Goal: Task Accomplishment & Management: Use online tool/utility

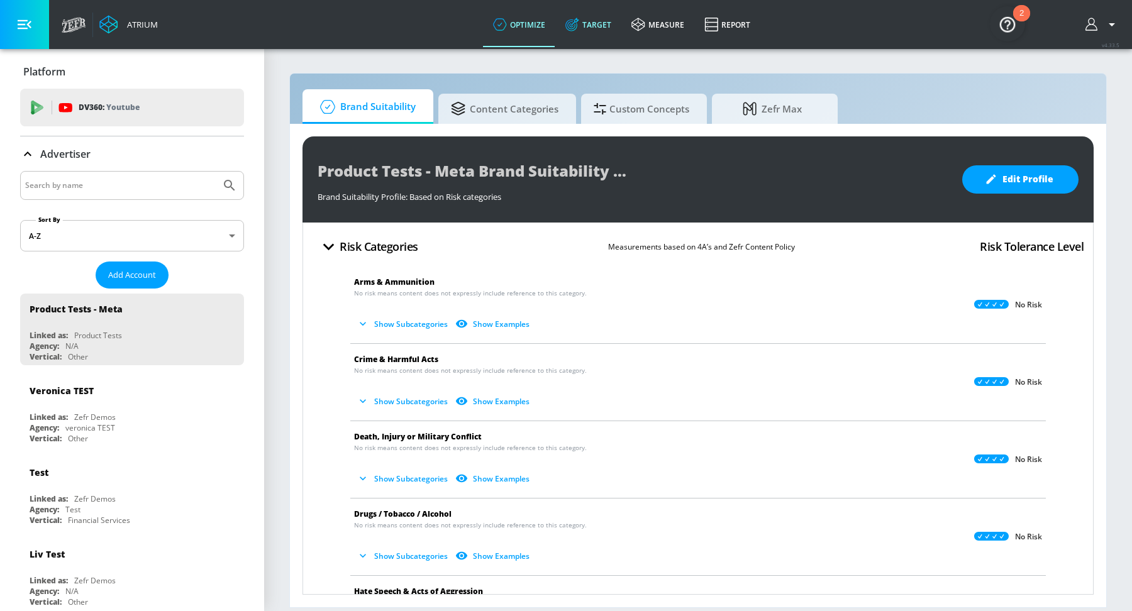
click at [595, 28] on link "Target" at bounding box center [588, 24] width 66 height 45
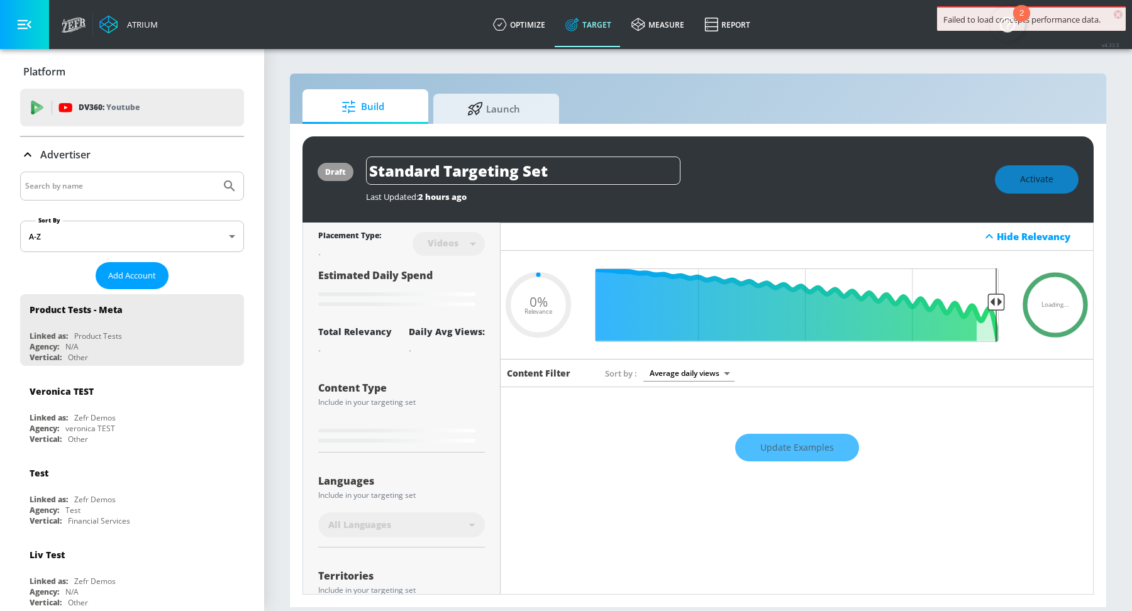
click at [595, 28] on link "Target" at bounding box center [588, 24] width 66 height 45
type input "0.67"
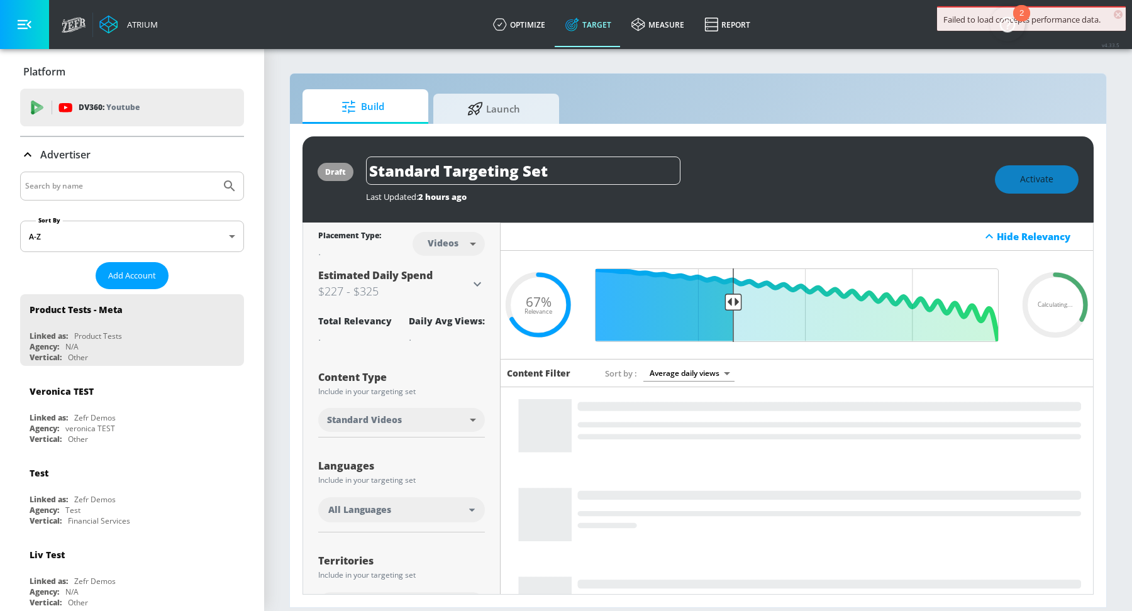
click at [113, 189] on input "Search by name" at bounding box center [120, 186] width 191 height 16
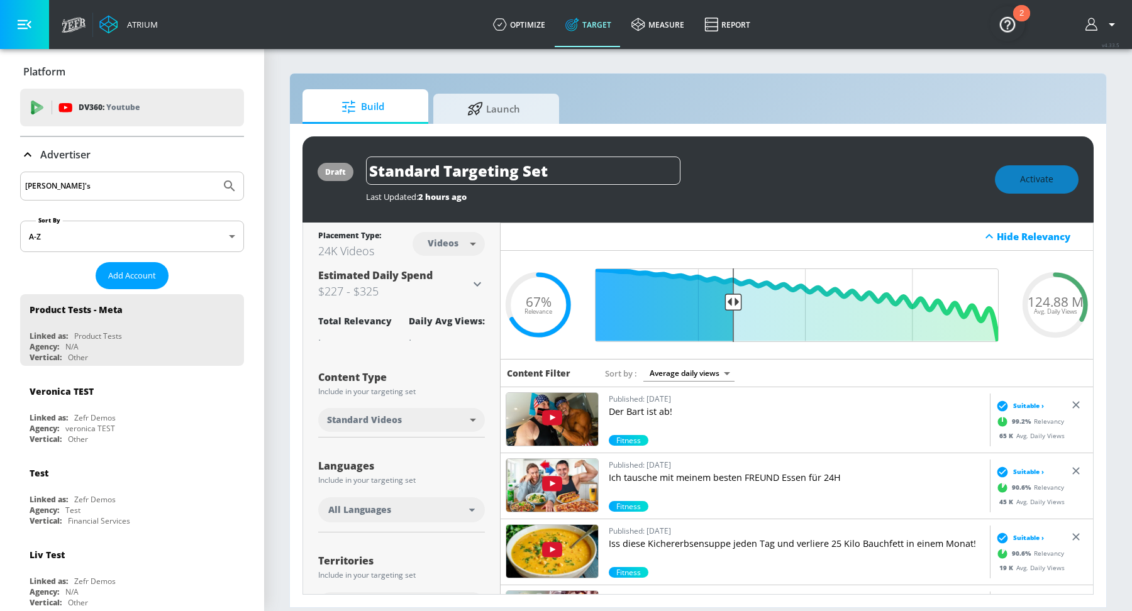
type input "[PERSON_NAME]'s"
click at [228, 192] on icon "Submit Search" at bounding box center [229, 186] width 15 height 15
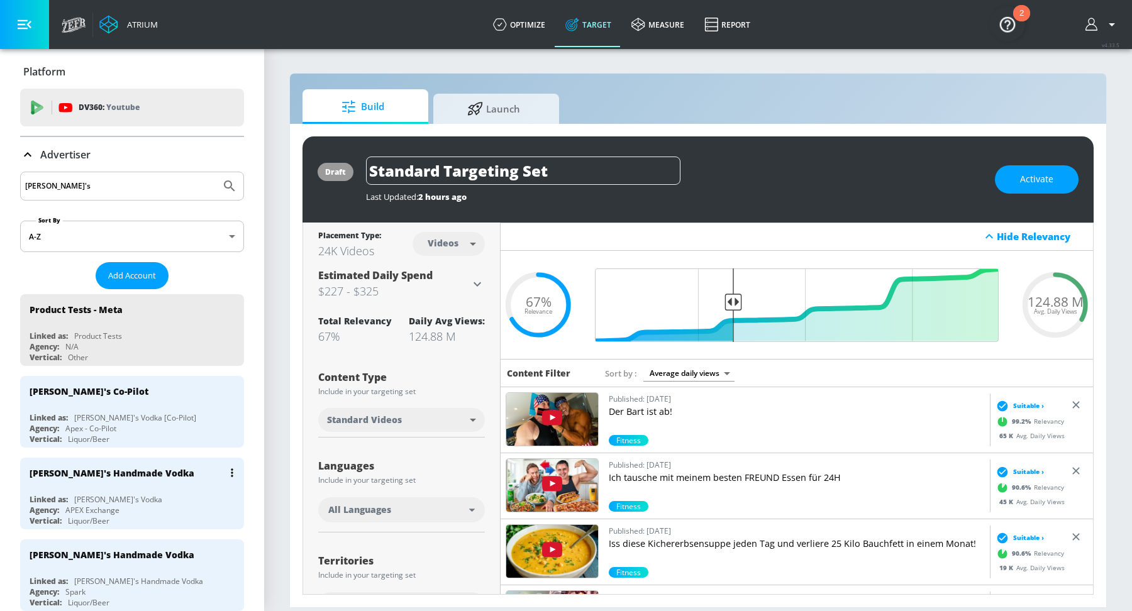
click at [142, 494] on div "Linked as: [PERSON_NAME]'s Vodka" at bounding box center [135, 499] width 211 height 11
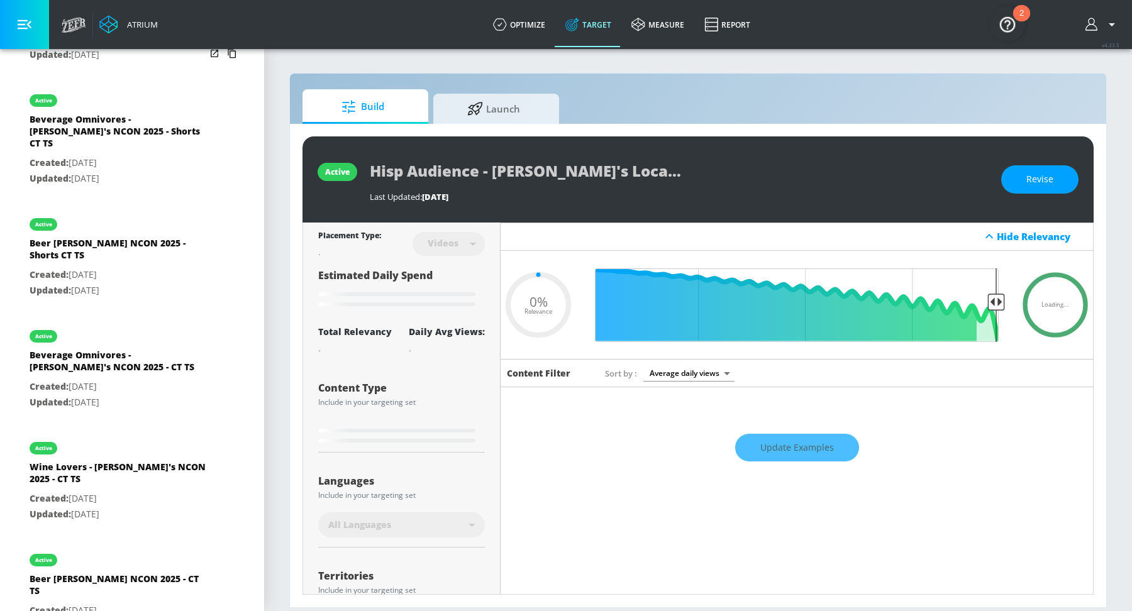
type input "0.48"
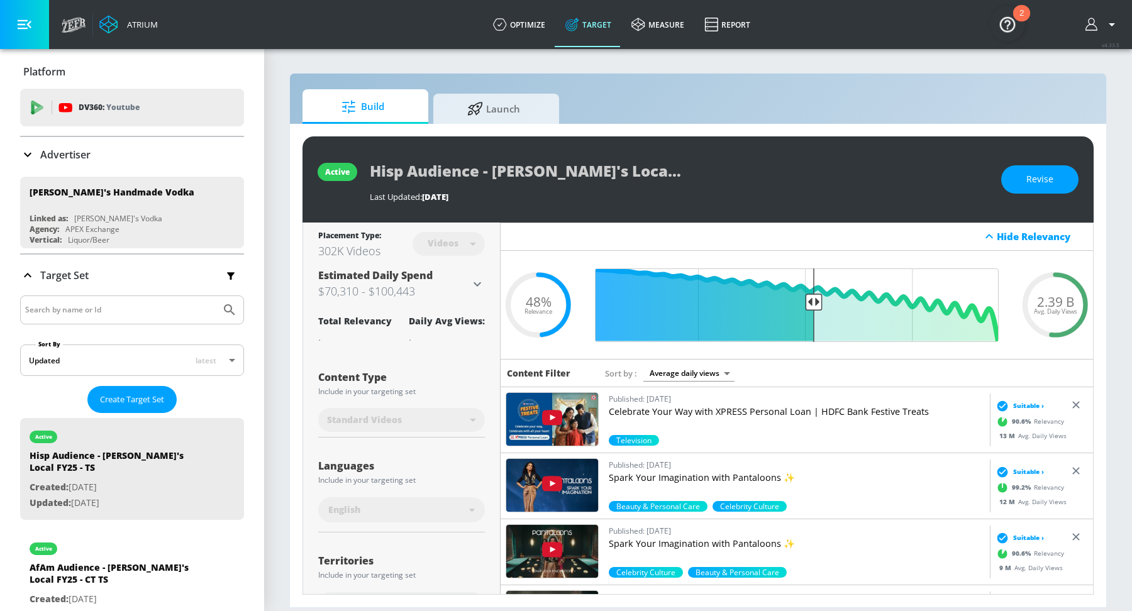
click at [69, 152] on p "Advertiser" at bounding box center [65, 155] width 50 height 14
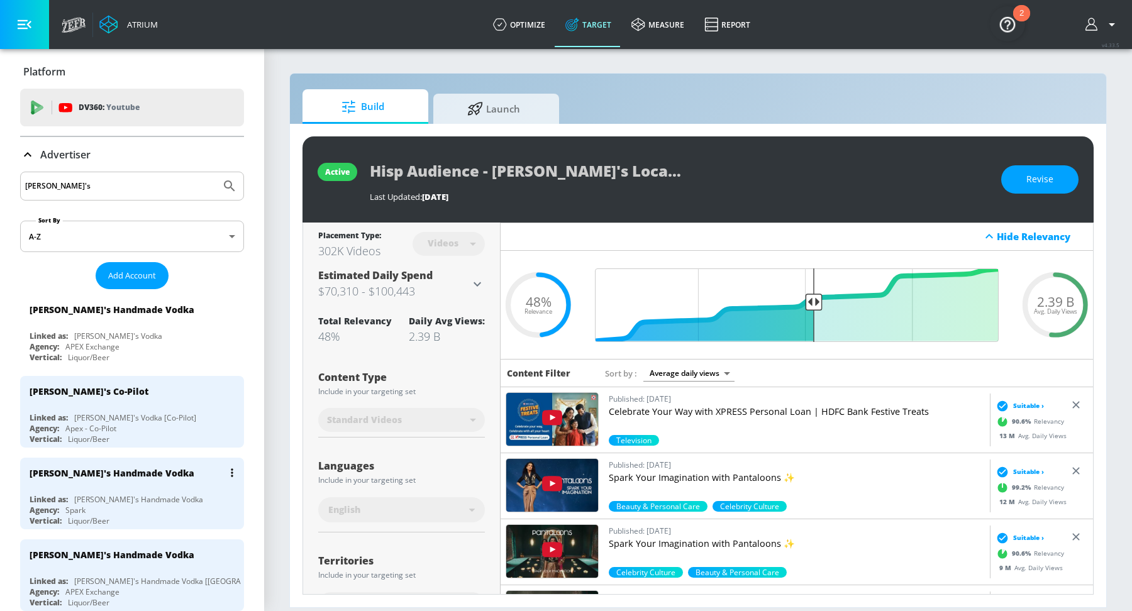
click at [120, 495] on div "[PERSON_NAME]'s Handmade Vodka" at bounding box center [138, 499] width 129 height 11
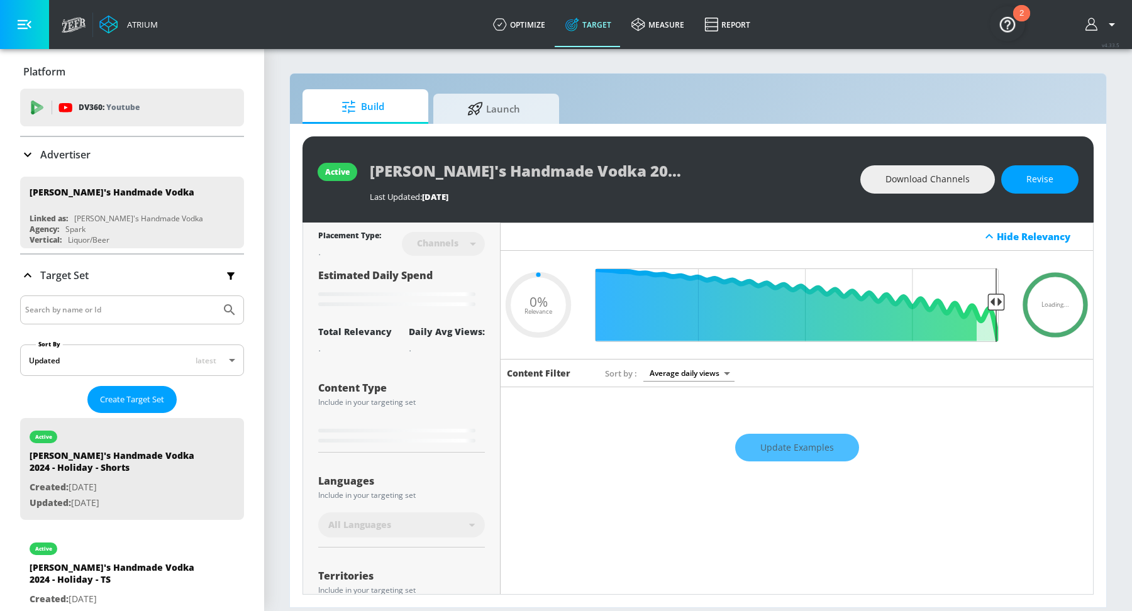
type input "0.05"
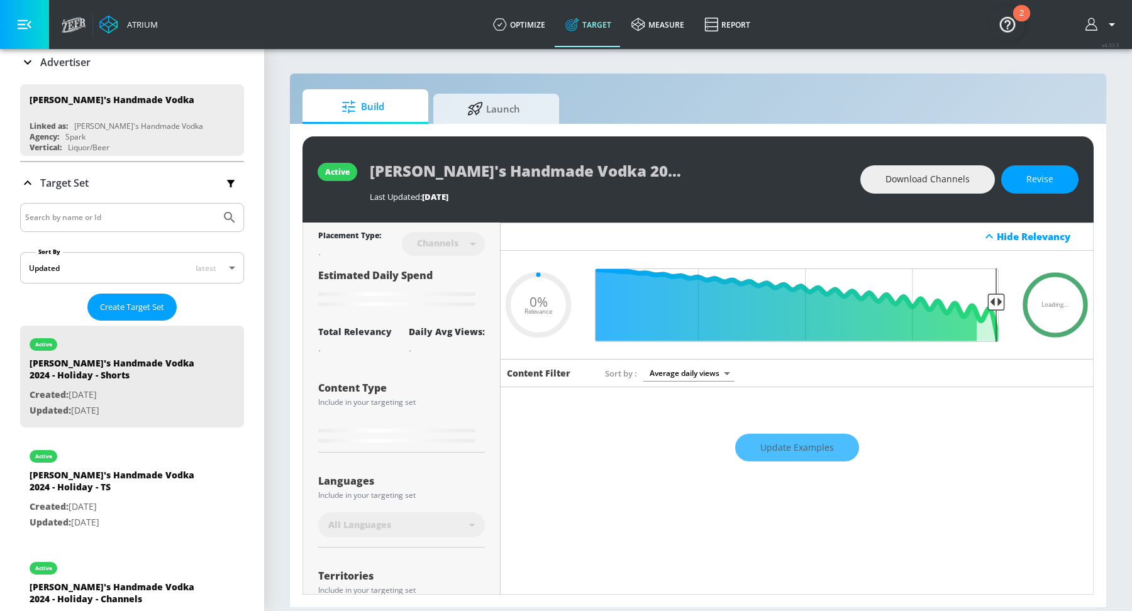
scroll to position [117, 0]
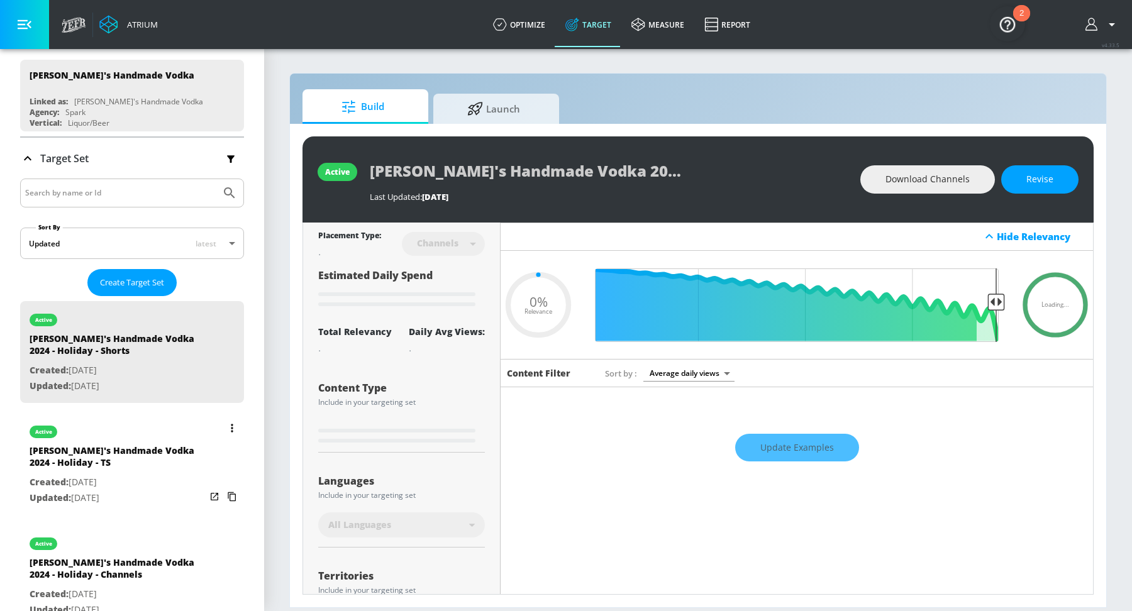
click at [141, 478] on p "Created: [DATE]" at bounding box center [118, 483] width 176 height 16
type input "[PERSON_NAME]'s Handmade Vodka 2024 - Holiday - TS"
type input "videos"
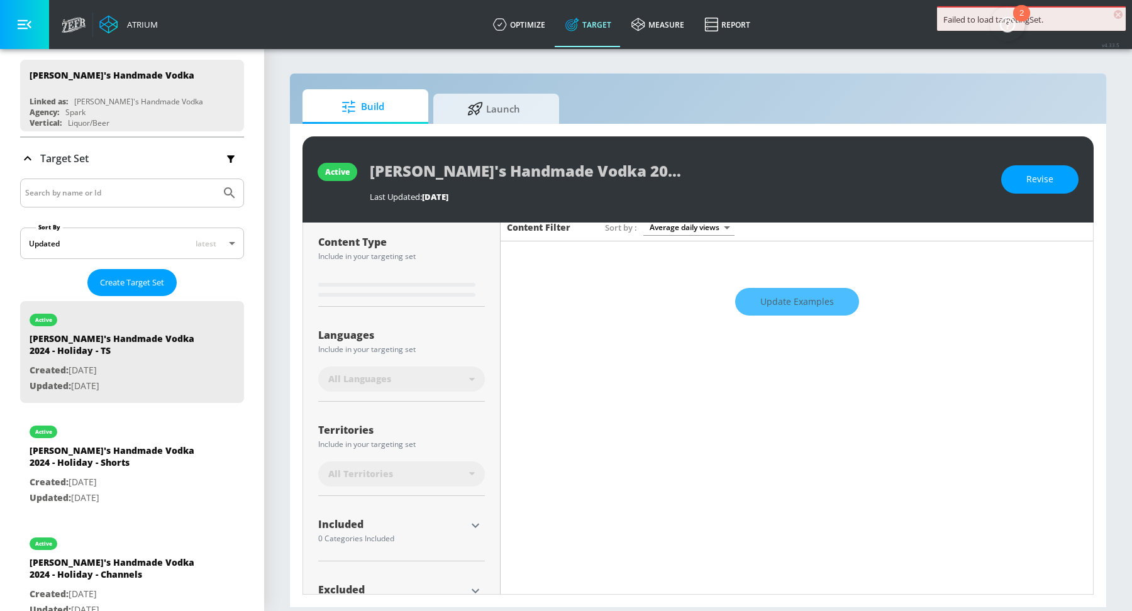
scroll to position [187, 0]
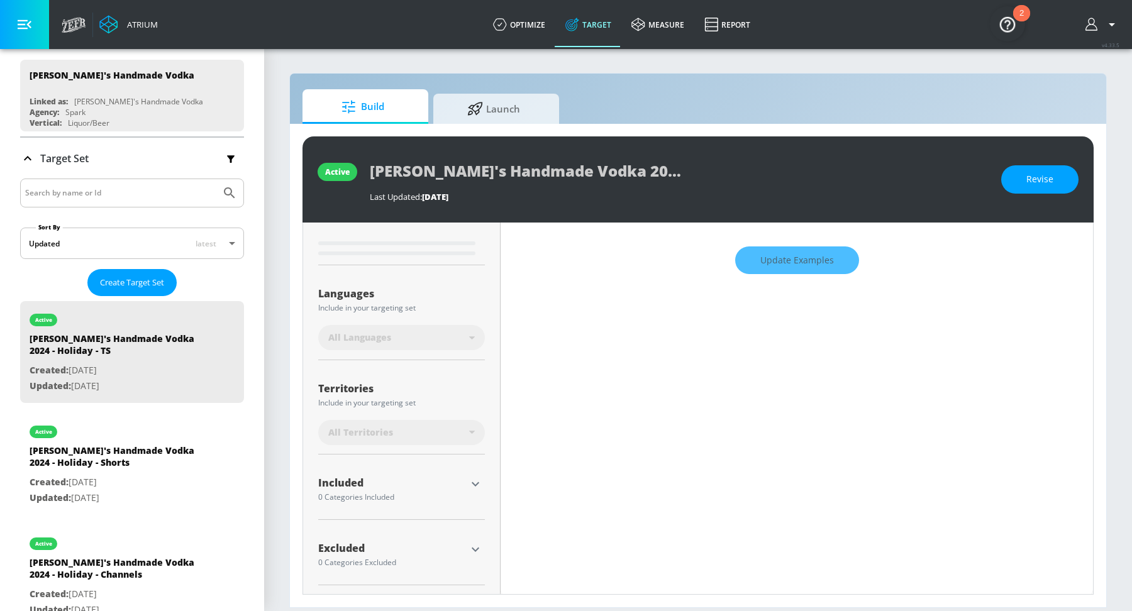
type input "0.35"
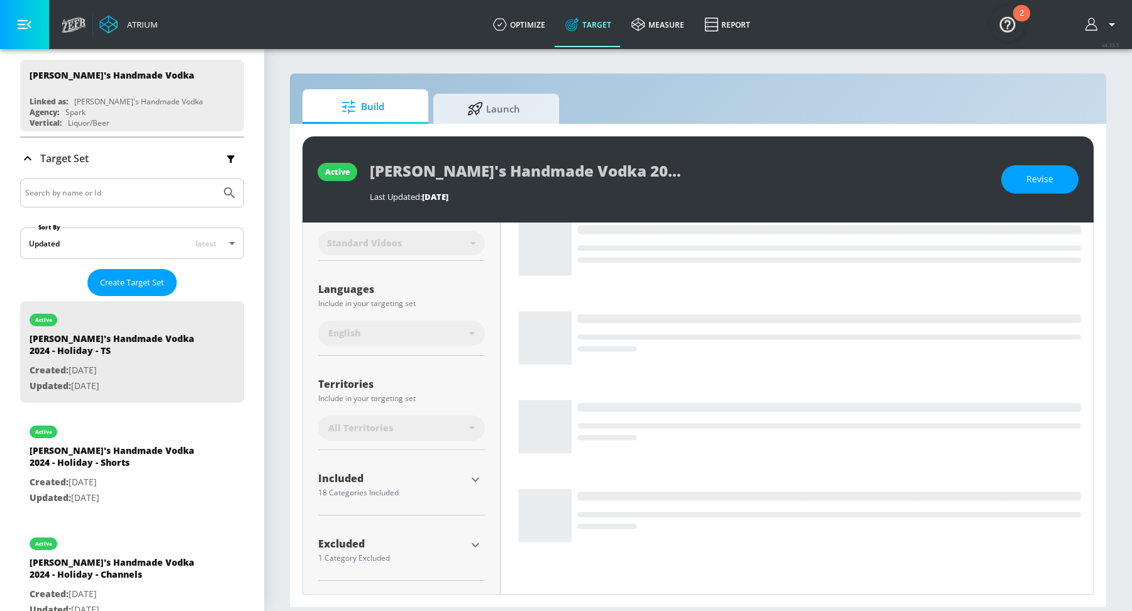
scroll to position [211, 0]
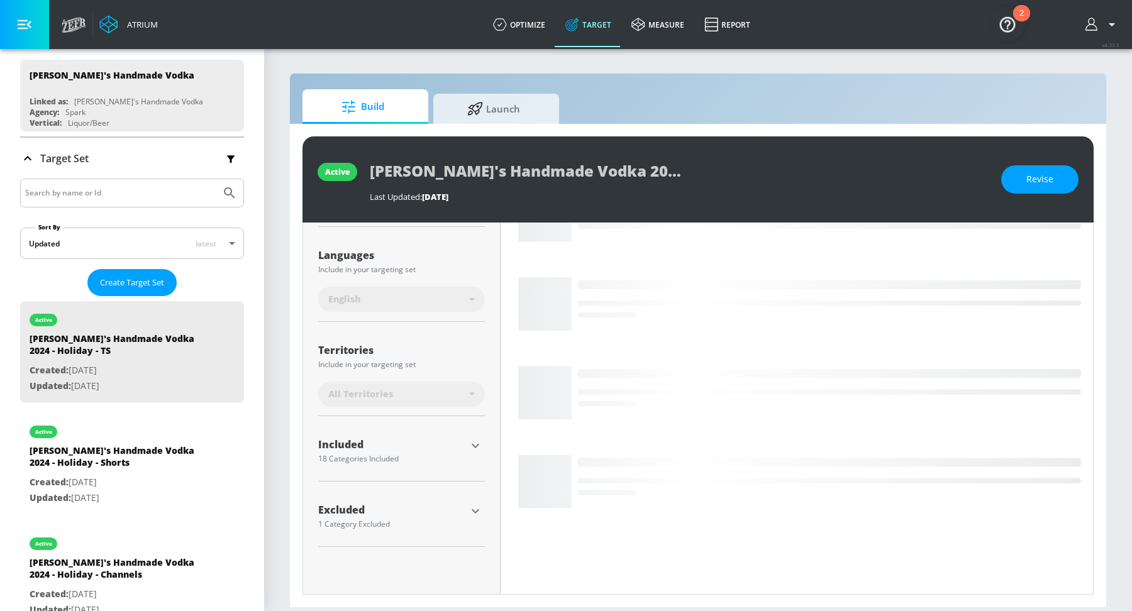
click at [469, 444] on icon "button" at bounding box center [475, 445] width 15 height 15
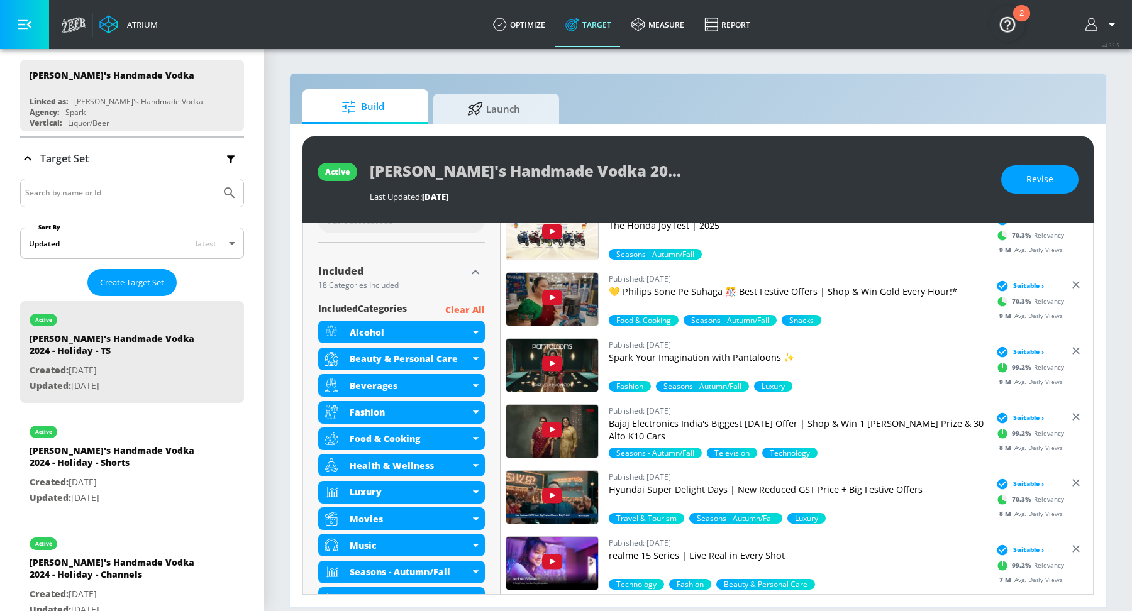
scroll to position [373, 0]
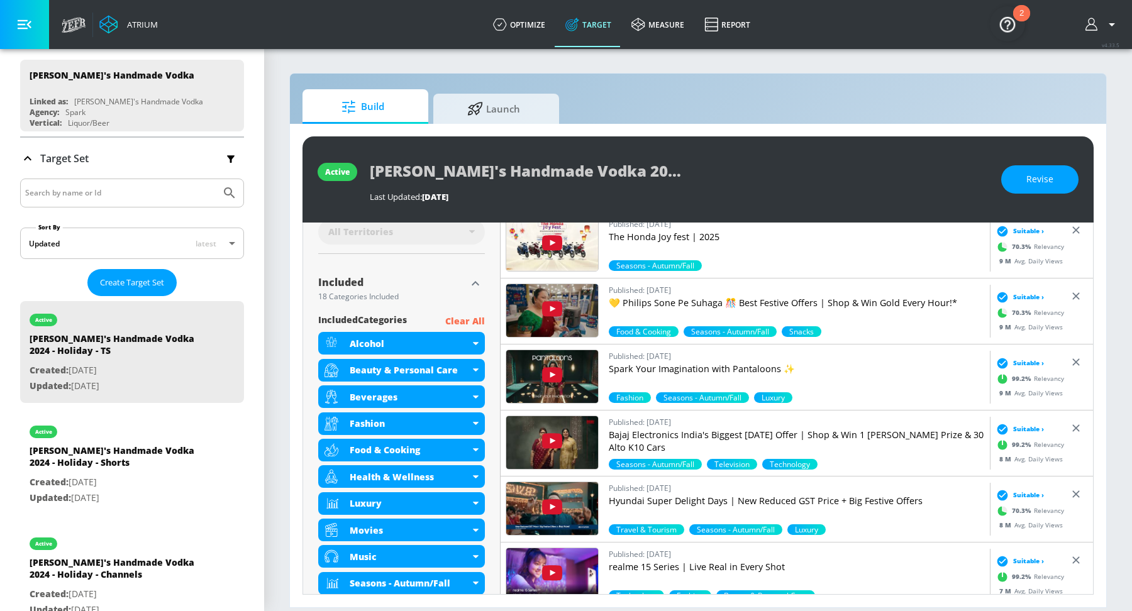
click at [477, 286] on icon "button" at bounding box center [475, 283] width 15 height 15
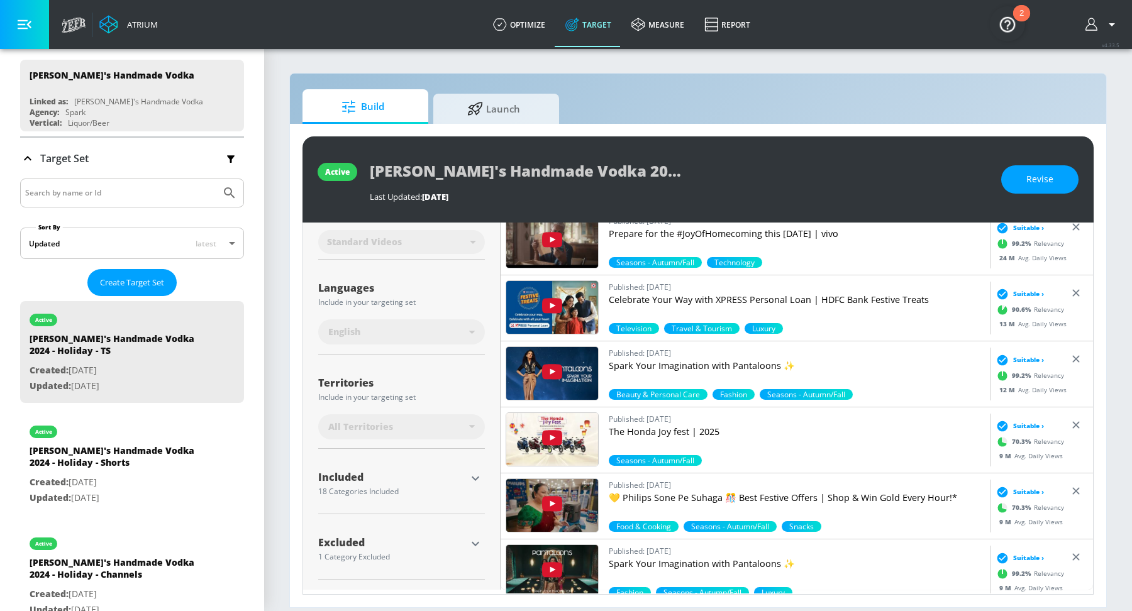
scroll to position [172, 0]
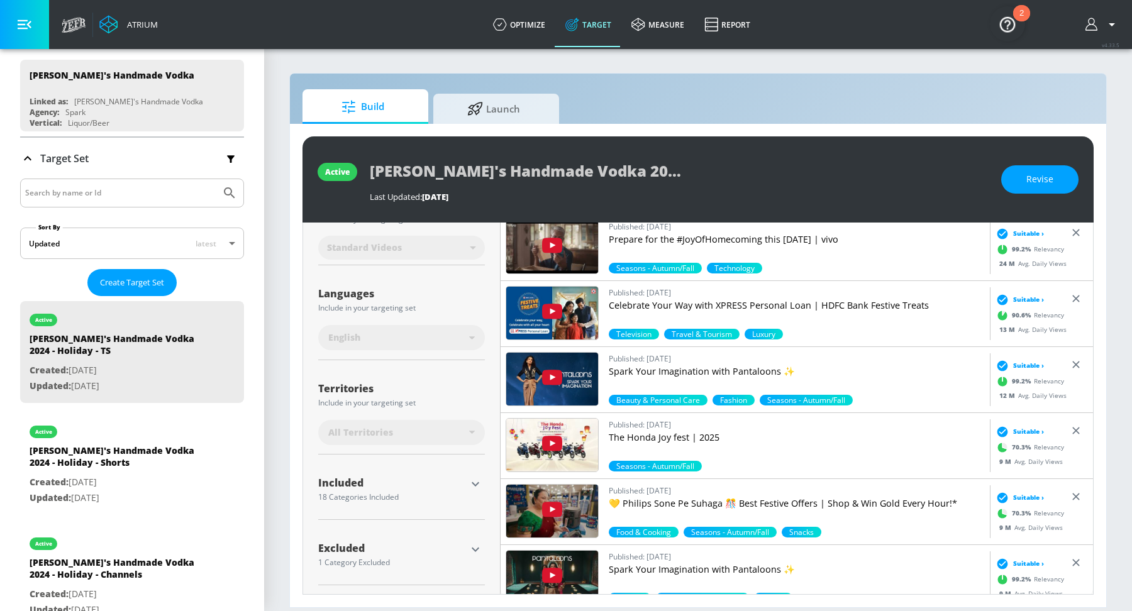
click at [473, 477] on icon "button" at bounding box center [475, 484] width 15 height 15
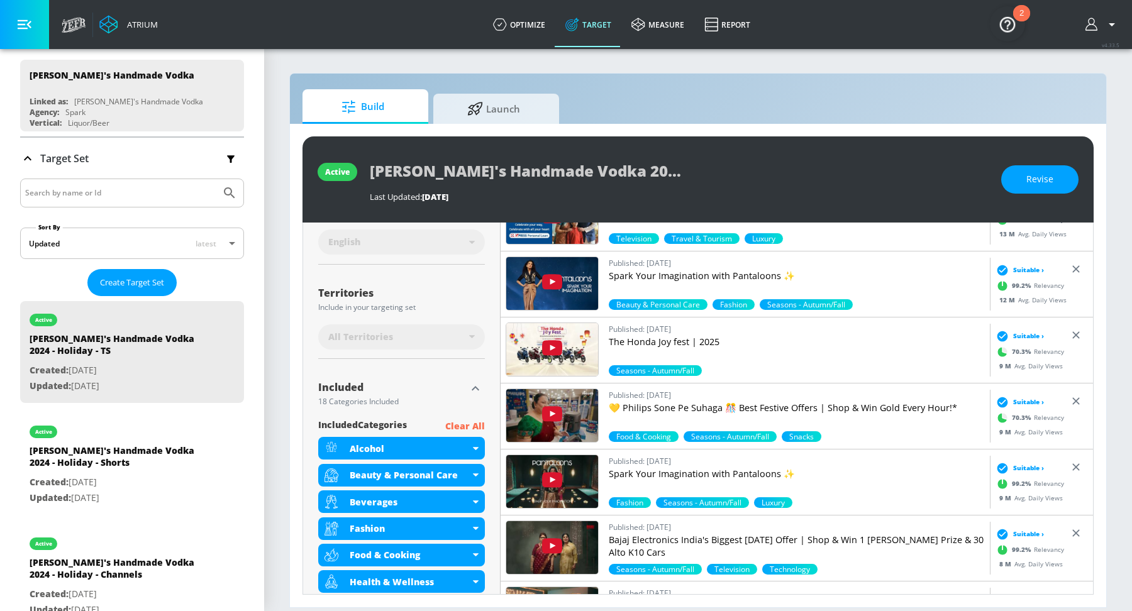
scroll to position [699, 0]
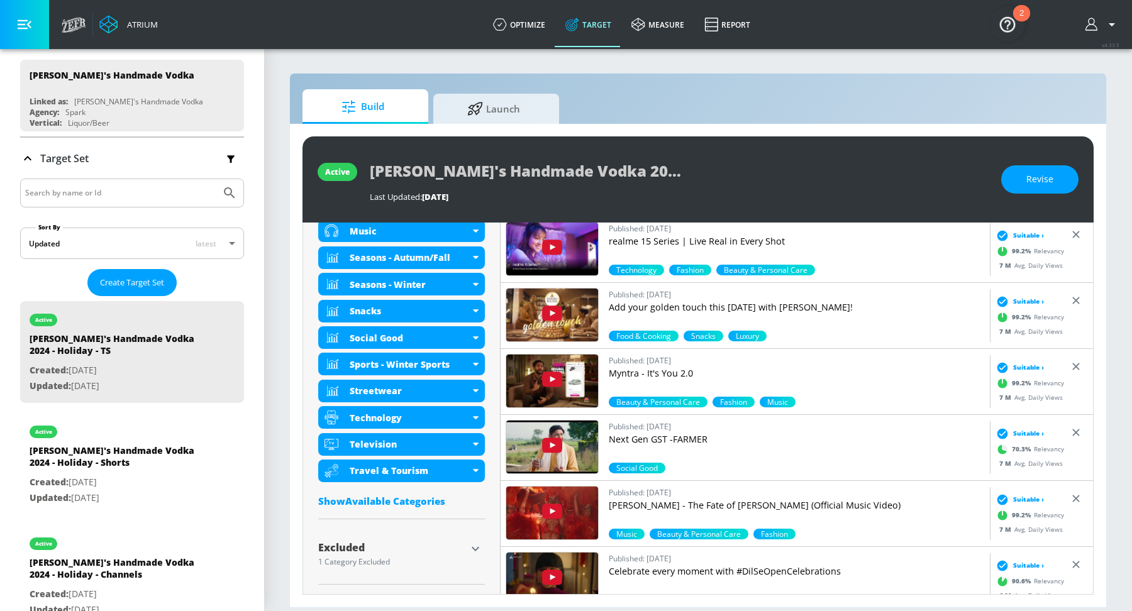
click at [381, 495] on div "Show Available Categories" at bounding box center [401, 501] width 167 height 13
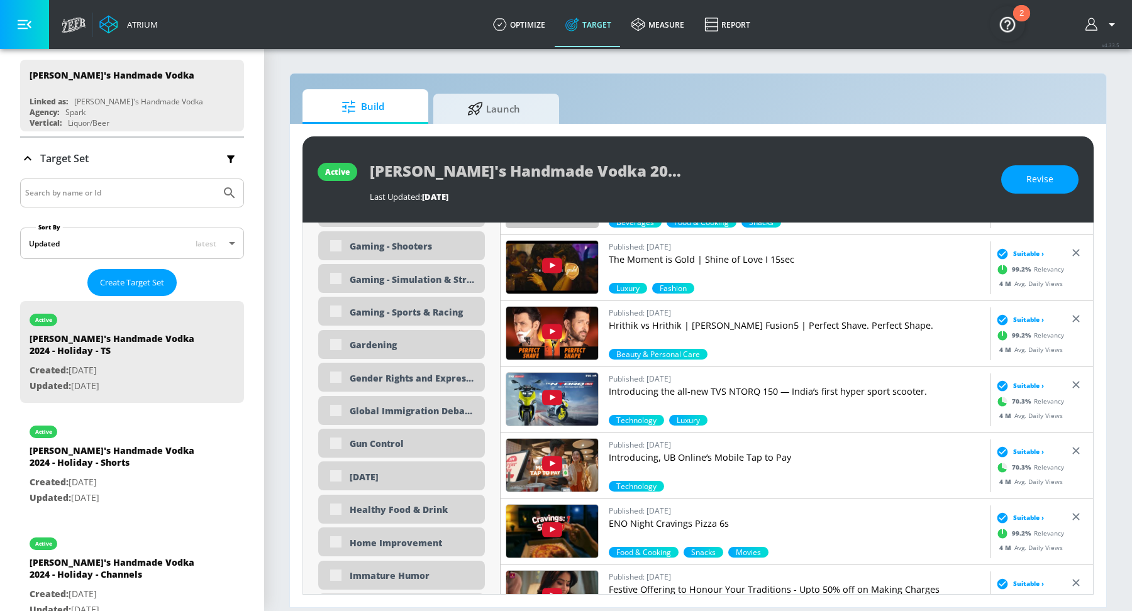
scroll to position [2028, 0]
